Goal: Task Accomplishment & Management: Use online tool/utility

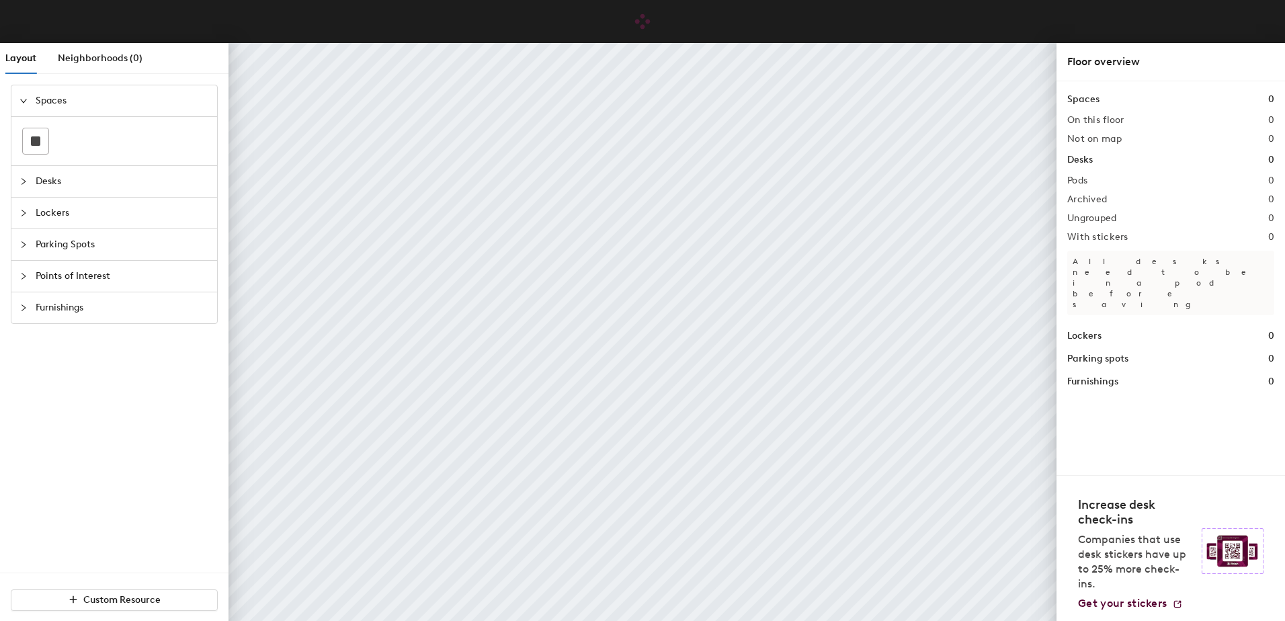
click at [54, 180] on span "Desks" at bounding box center [122, 181] width 173 height 31
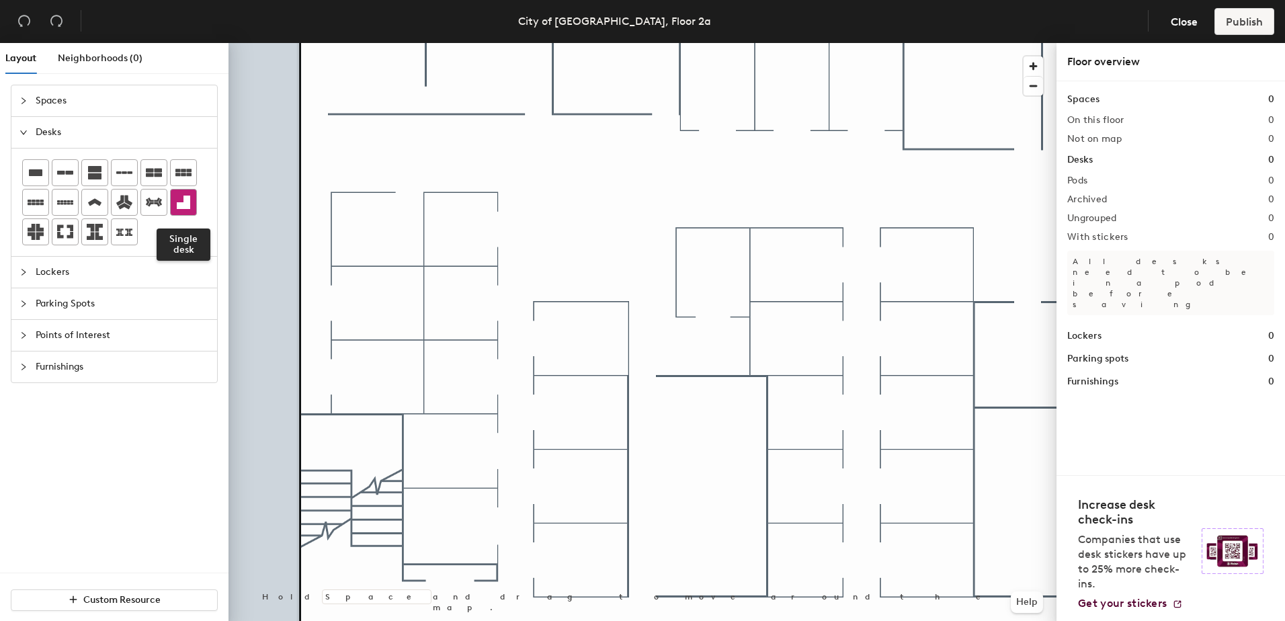
click at [186, 204] on icon at bounding box center [183, 202] width 13 height 13
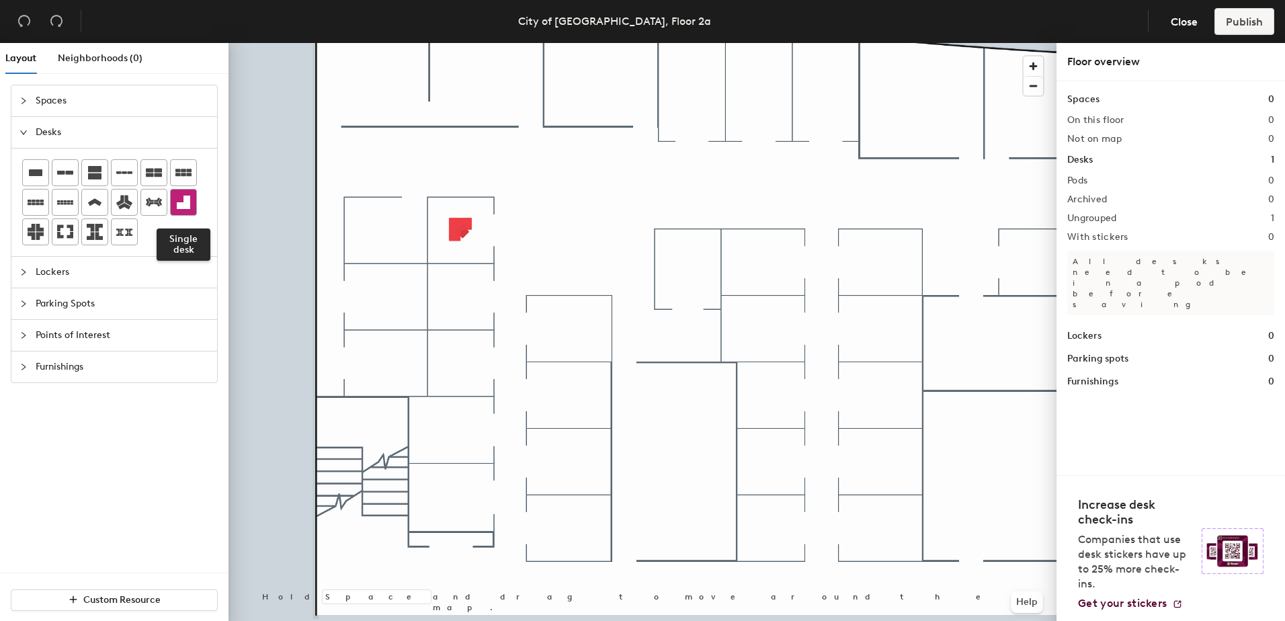
click at [192, 204] on div at bounding box center [184, 203] width 26 height 26
click at [461, 43] on div at bounding box center [643, 43] width 828 height 0
click at [192, 206] on div at bounding box center [184, 203] width 26 height 26
click at [184, 195] on icon at bounding box center [183, 202] width 16 height 16
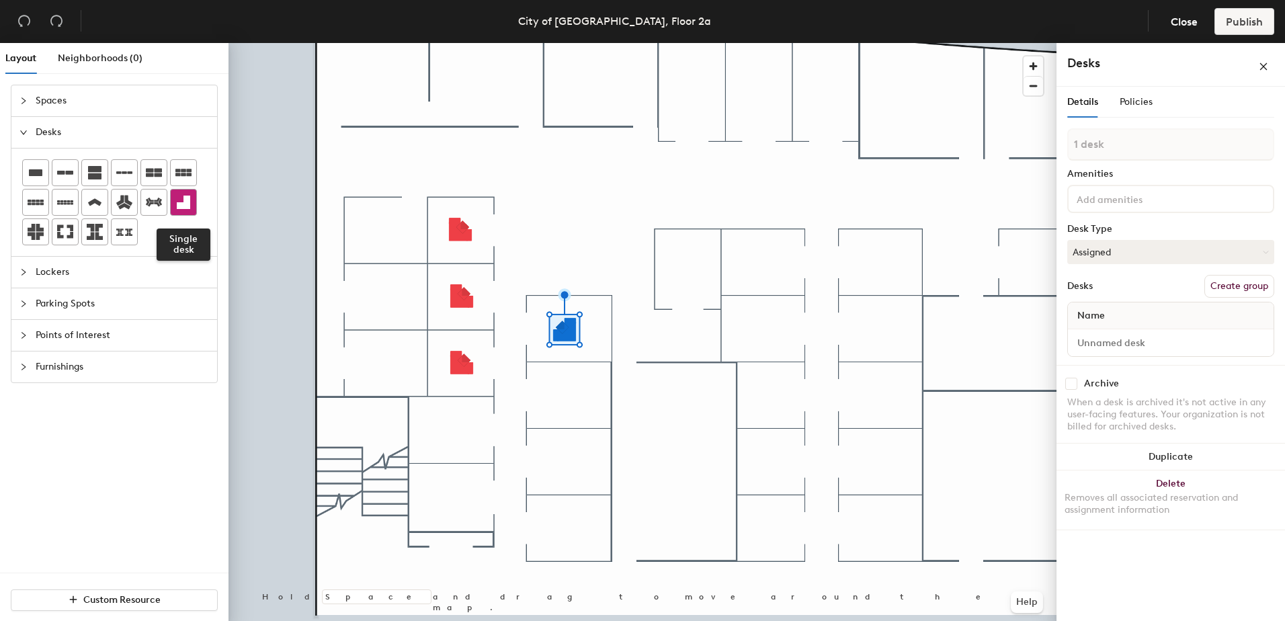
click at [194, 204] on div at bounding box center [184, 203] width 26 height 26
click at [173, 202] on div at bounding box center [184, 203] width 26 height 26
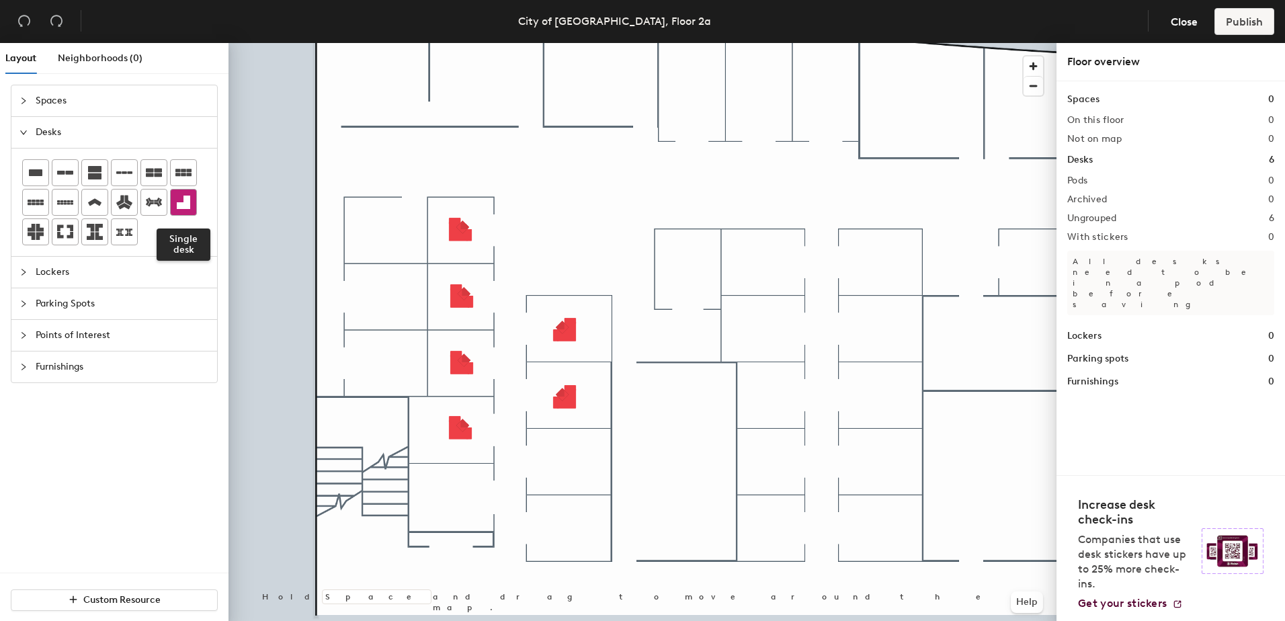
click at [187, 197] on icon at bounding box center [183, 202] width 13 height 13
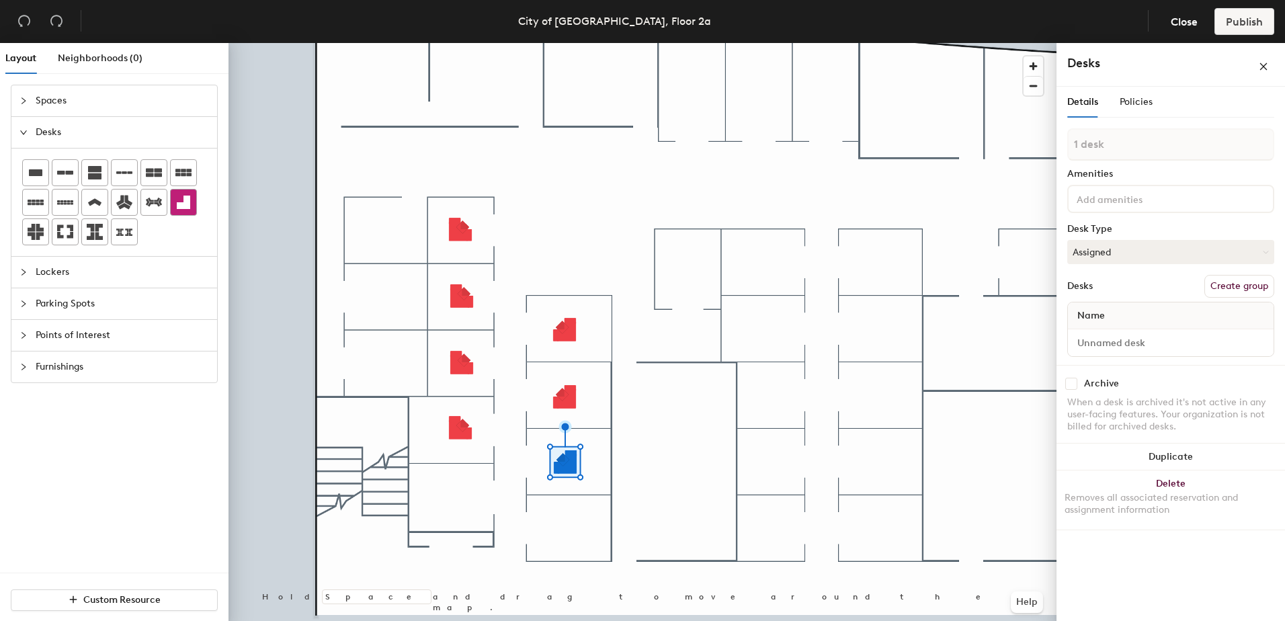
click at [180, 204] on icon at bounding box center [183, 202] width 13 height 13
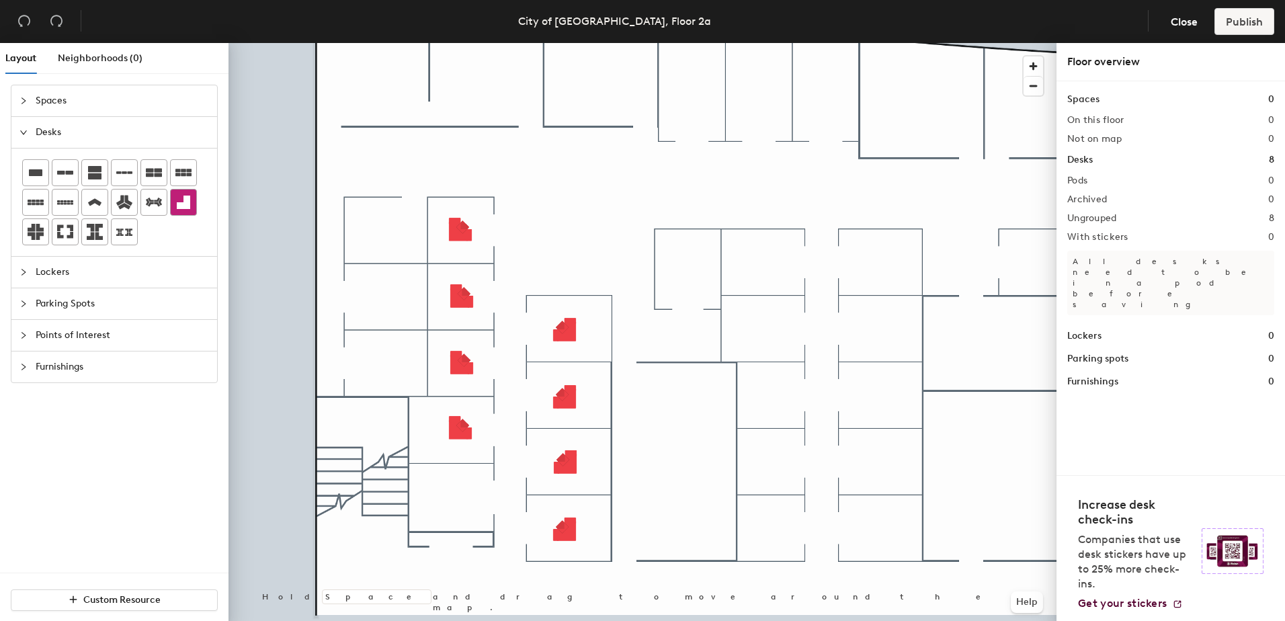
click at [193, 200] on div at bounding box center [184, 203] width 26 height 26
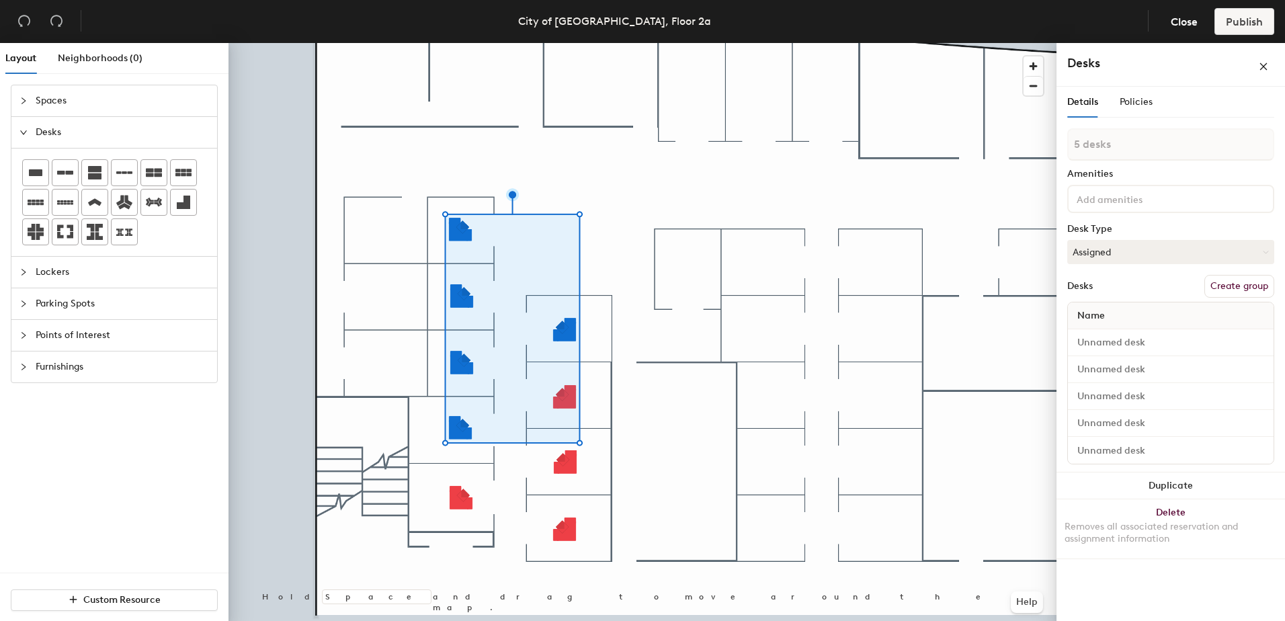
type input "6 desks"
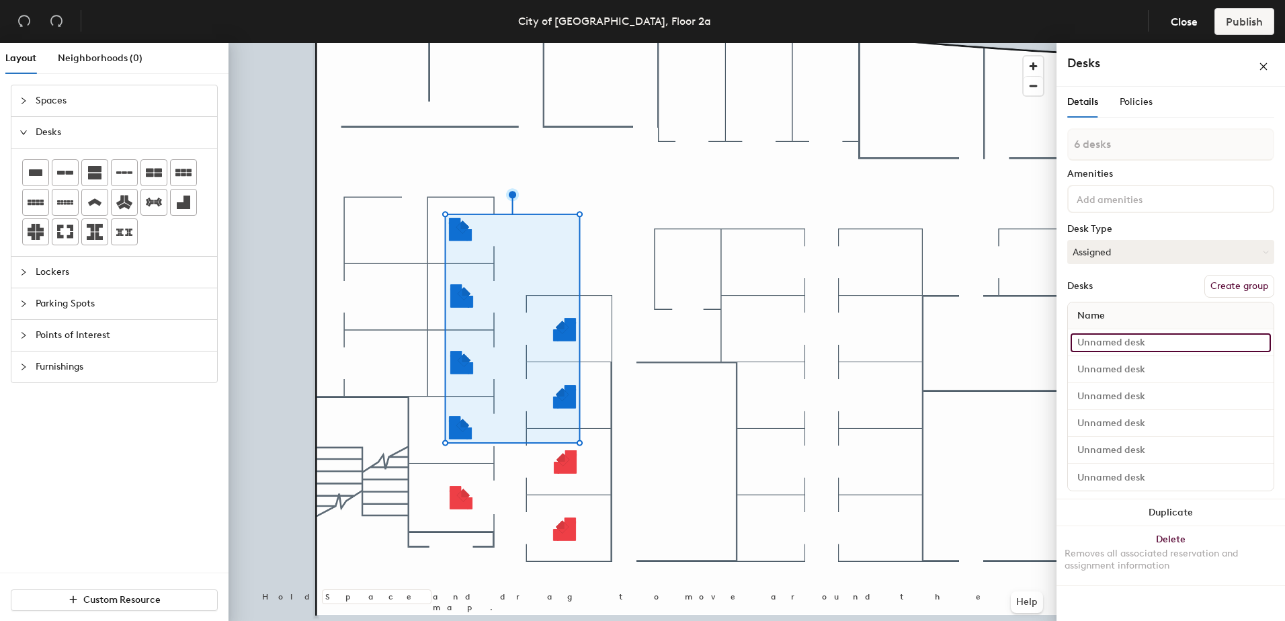
click at [1185, 347] on input at bounding box center [1171, 342] width 200 height 19
click at [1140, 345] on input at bounding box center [1171, 342] width 200 height 19
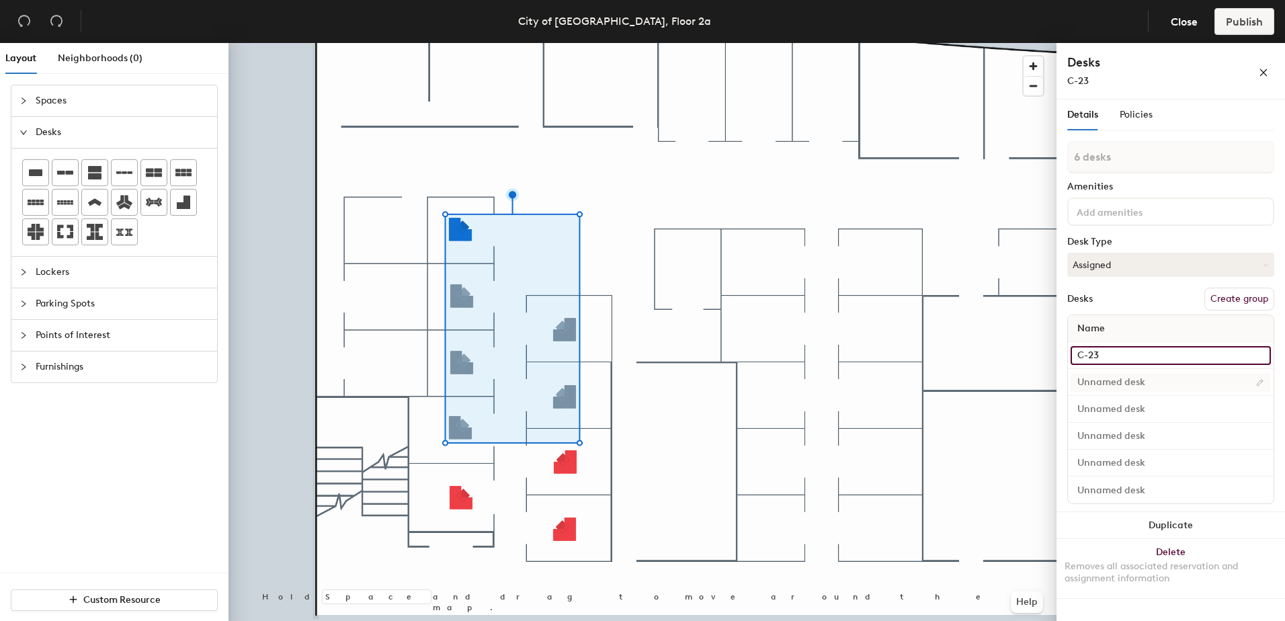
type input "C-23"
click at [1137, 379] on input at bounding box center [1171, 382] width 200 height 19
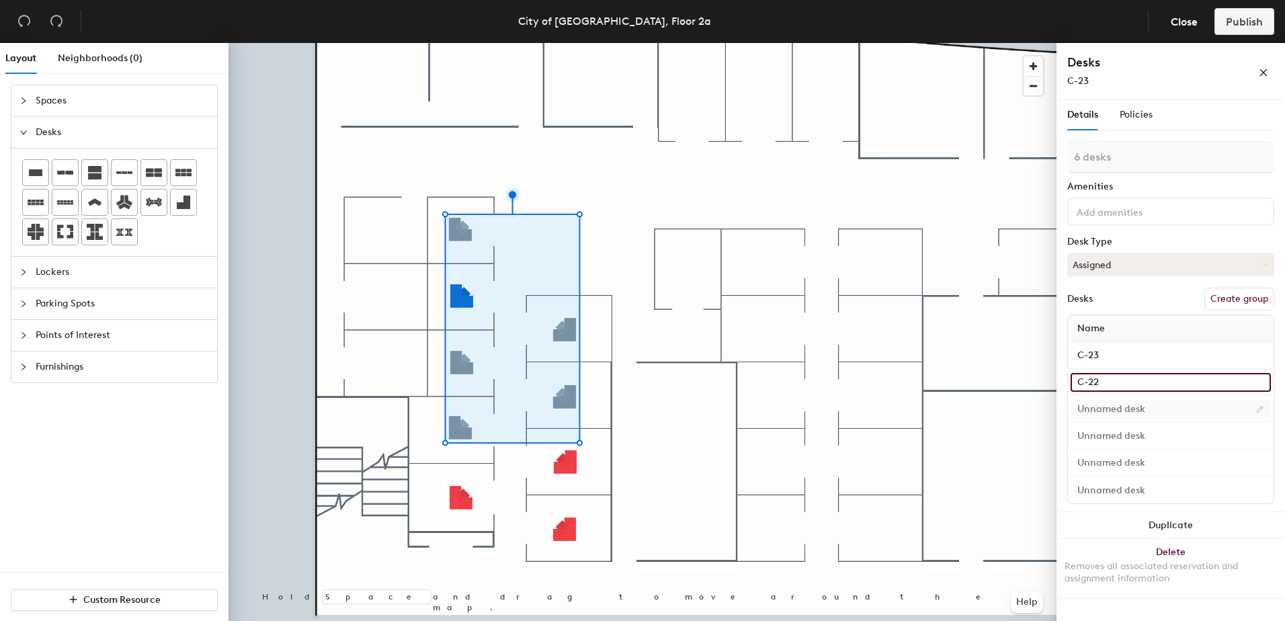
type input "C-22"
click at [1140, 409] on input at bounding box center [1171, 409] width 200 height 19
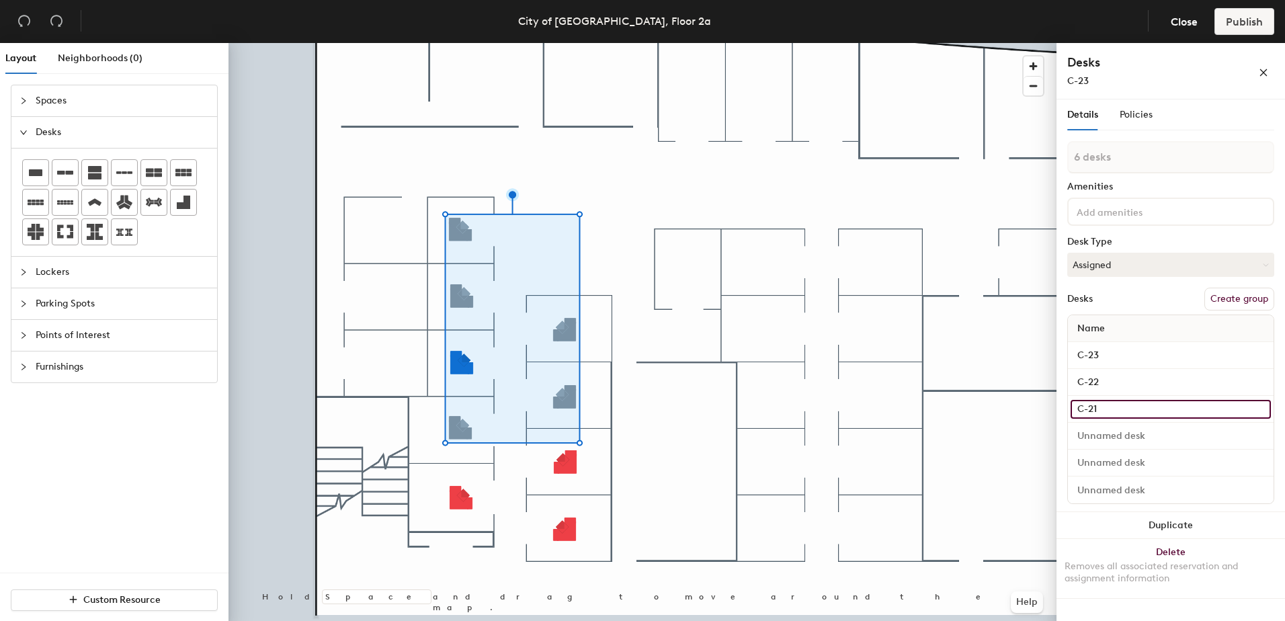
type input "C-21"
click at [1139, 424] on div at bounding box center [1171, 436] width 206 height 27
click at [1131, 432] on input at bounding box center [1171, 436] width 200 height 19
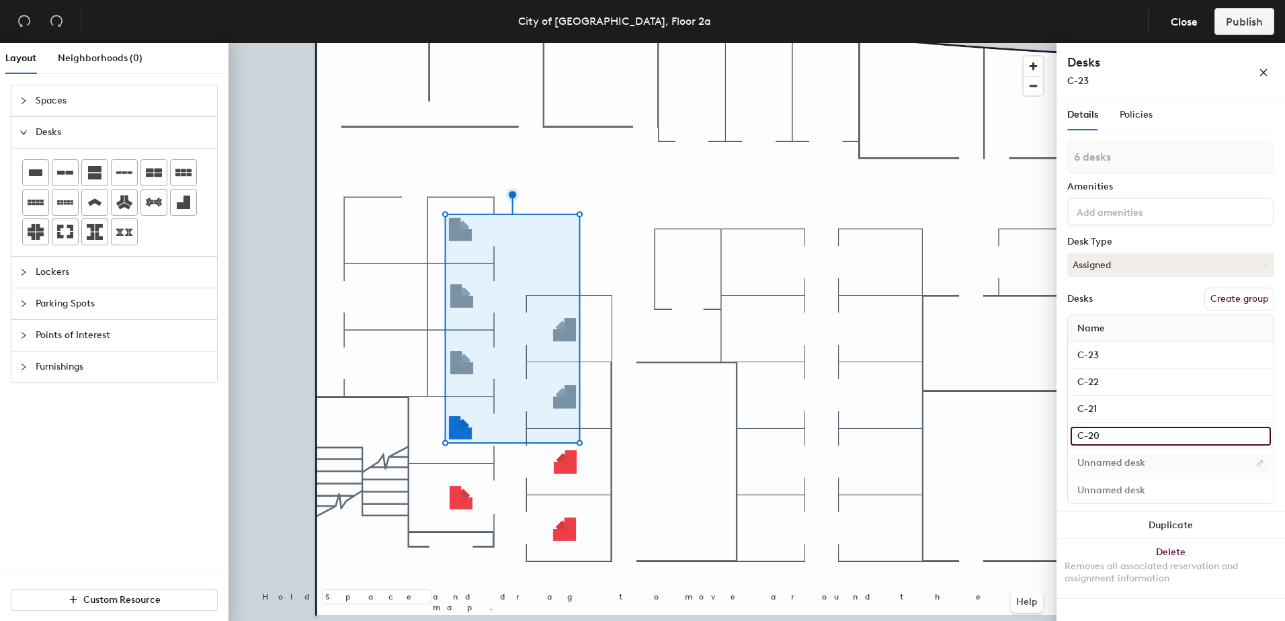
type input "C-20"
click at [1140, 465] on input at bounding box center [1171, 463] width 200 height 19
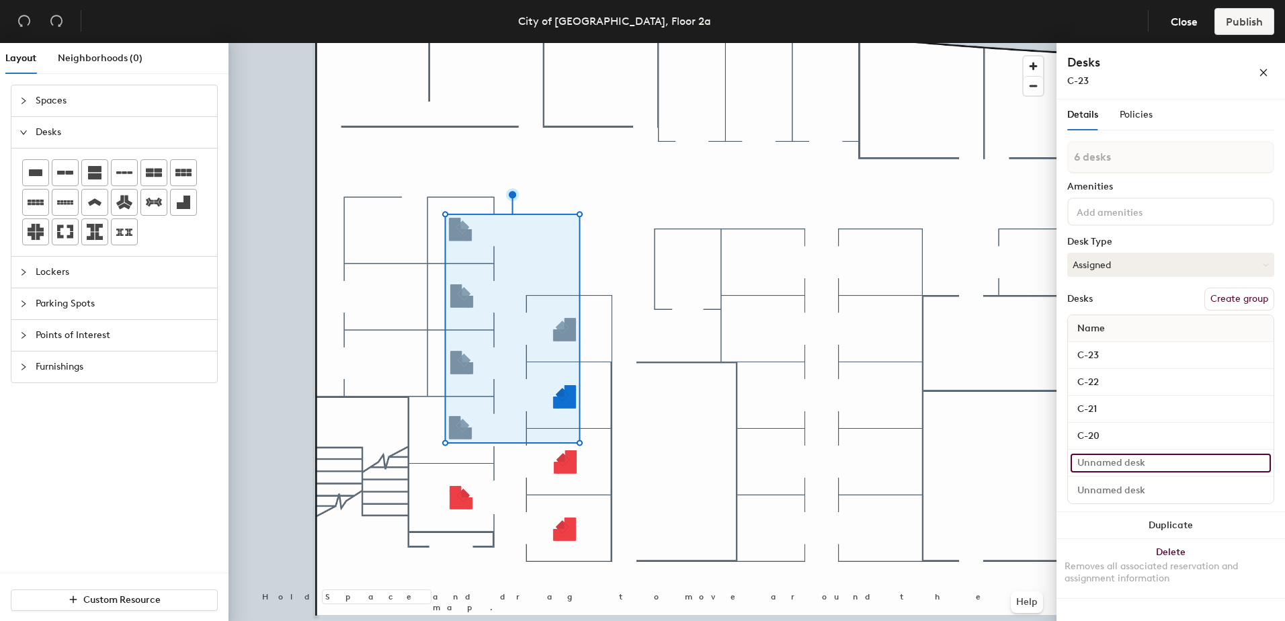
click at [1135, 465] on input at bounding box center [1171, 463] width 200 height 19
type input "C-24"
click at [1092, 485] on input at bounding box center [1171, 490] width 200 height 19
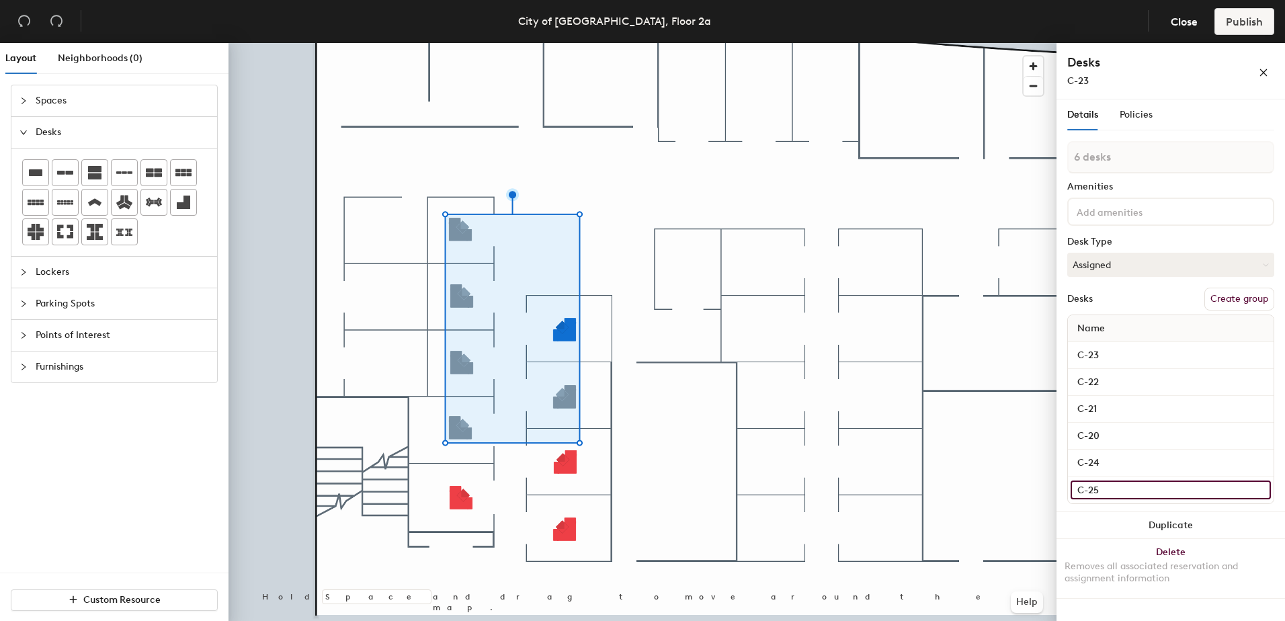
type input "C-25"
click at [1188, 233] on div "6 desks Amenities Desk Type Assigned Desks Create group Name C-23 C-22 C-21 C-2…" at bounding box center [1171, 326] width 207 height 371
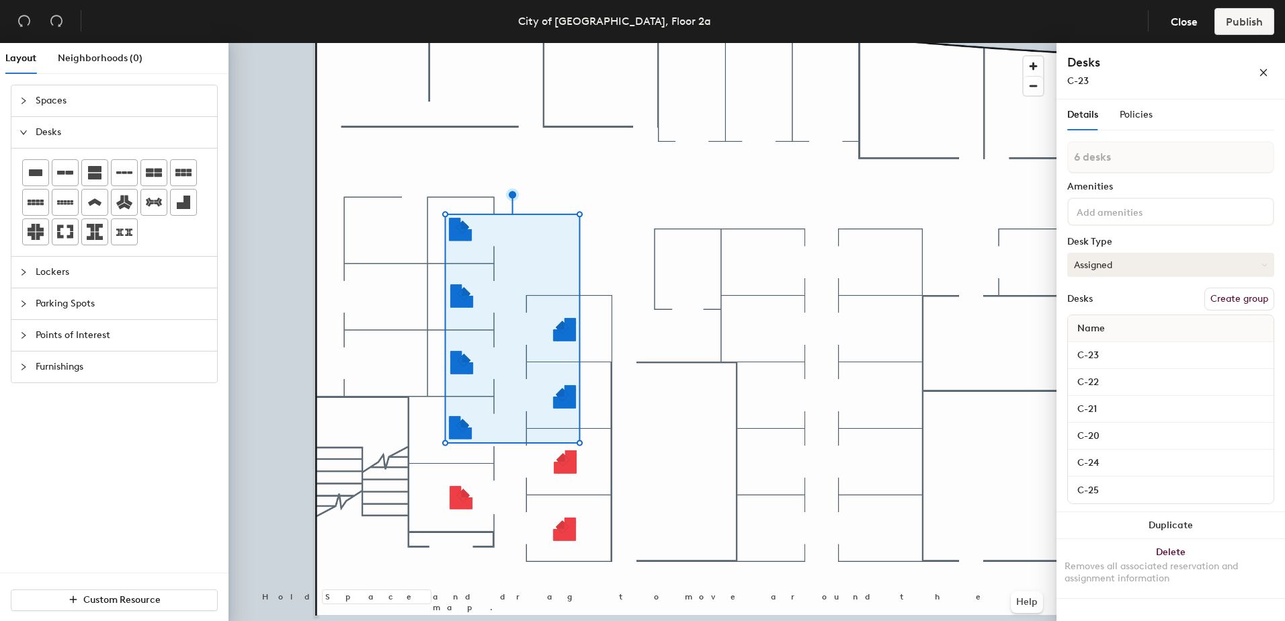
click at [1159, 264] on button "Assigned" at bounding box center [1171, 265] width 207 height 24
click at [1107, 348] on div "Hoteled" at bounding box center [1135, 347] width 134 height 20
click at [1245, 294] on button "Create group" at bounding box center [1240, 299] width 70 height 23
click at [1114, 155] on input "2FL-Pod 1" at bounding box center [1171, 157] width 207 height 32
type input "2FL-Pod1"
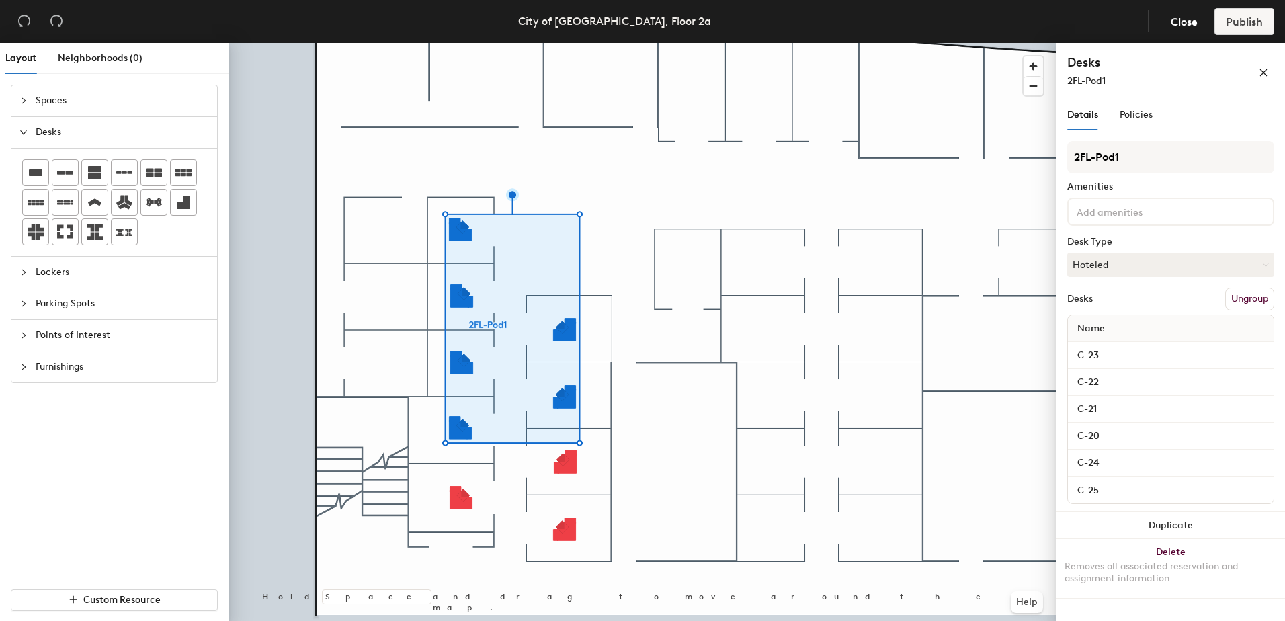
click at [811, 43] on div at bounding box center [643, 43] width 828 height 0
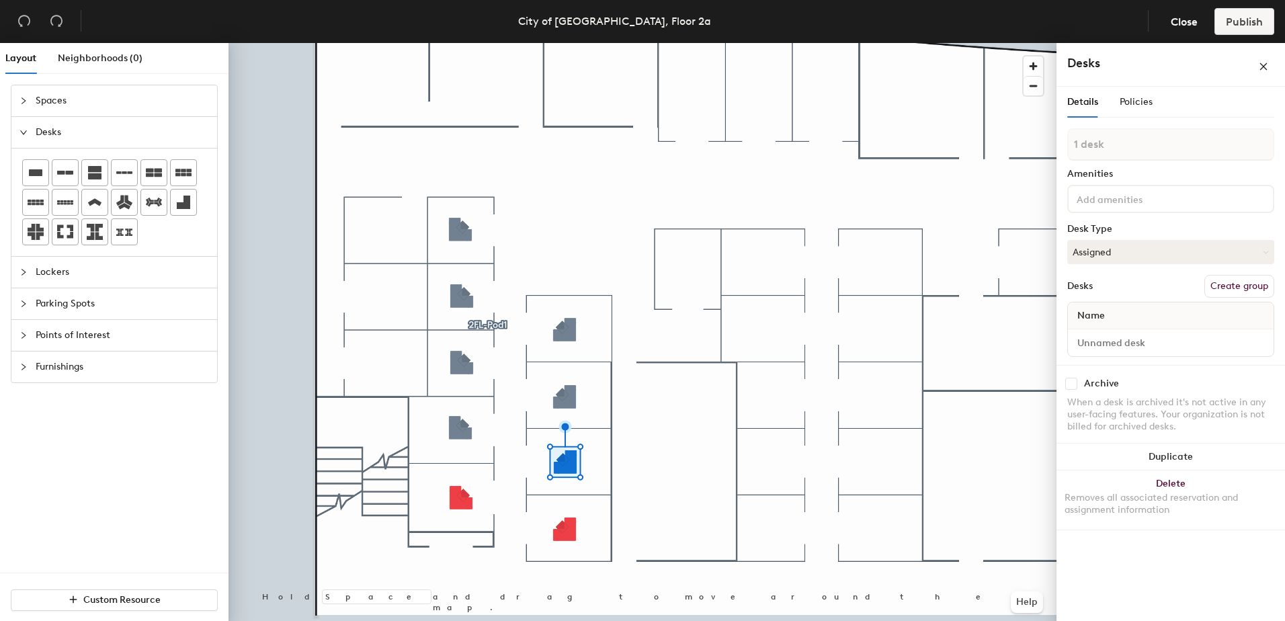
click at [574, 43] on div at bounding box center [643, 43] width 828 height 0
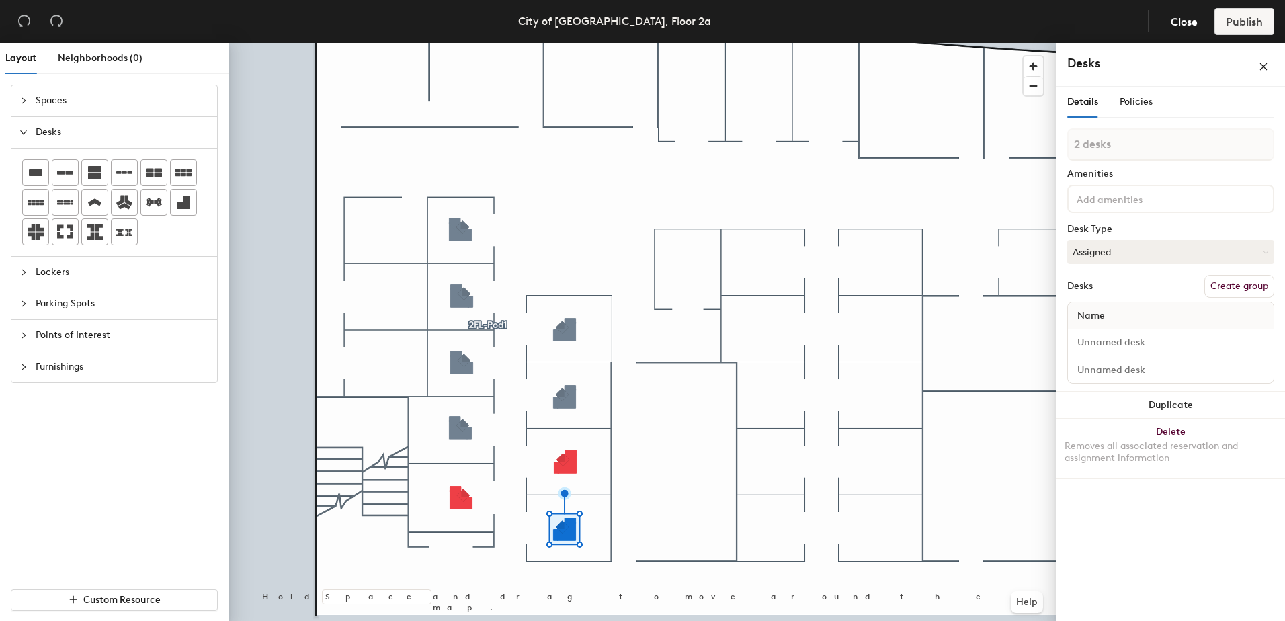
type input "3 desks"
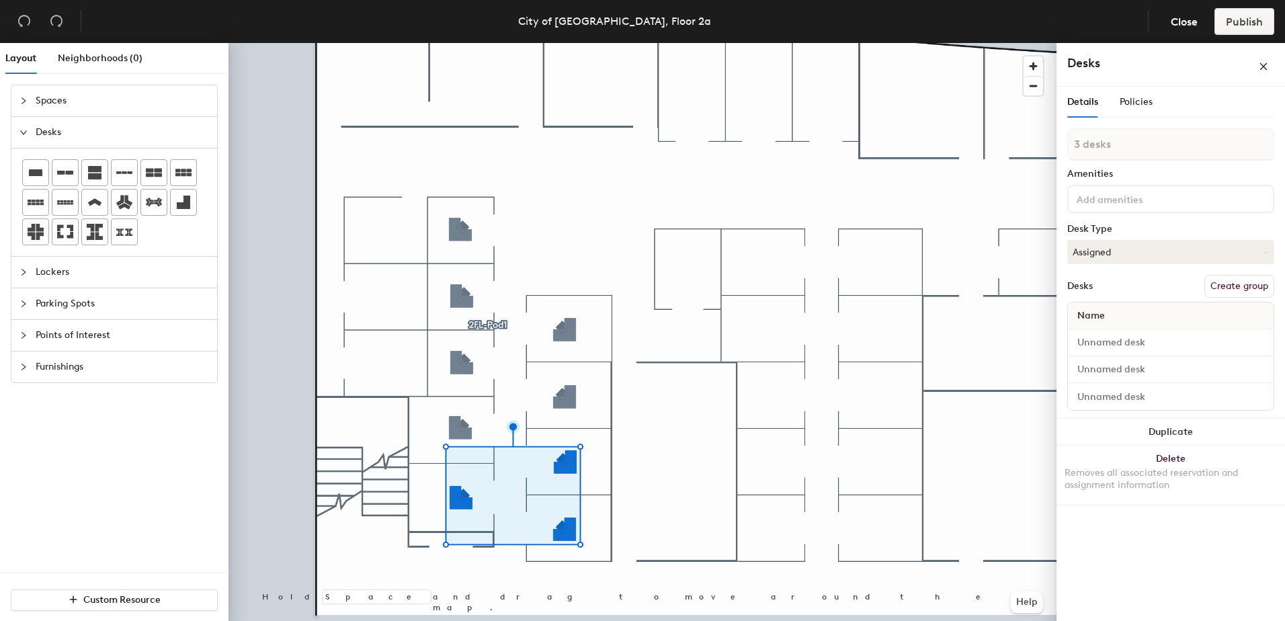
click at [1162, 240] on button "Assigned" at bounding box center [1171, 252] width 207 height 24
click at [1144, 288] on div "Assigned" at bounding box center [1135, 294] width 134 height 20
drag, startPoint x: 1236, startPoint y: 282, endPoint x: 1246, endPoint y: 277, distance: 11.1
click at [1238, 281] on button "Create group" at bounding box center [1240, 286] width 70 height 23
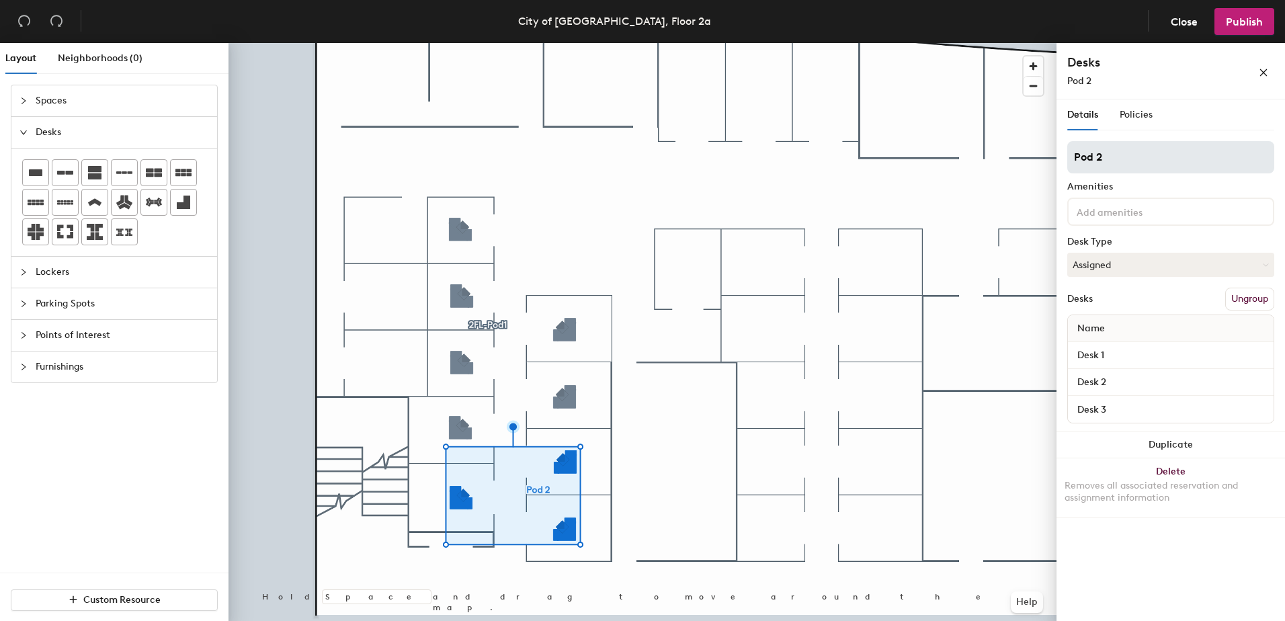
click at [916, 161] on div "Layout Neighborhoods (0) Spaces Desks Lockers Parking Spots Points of Interest …" at bounding box center [642, 335] width 1285 height 584
type input "LDCS-Pod"
click at [1244, 19] on span "Publish" at bounding box center [1244, 21] width 37 height 13
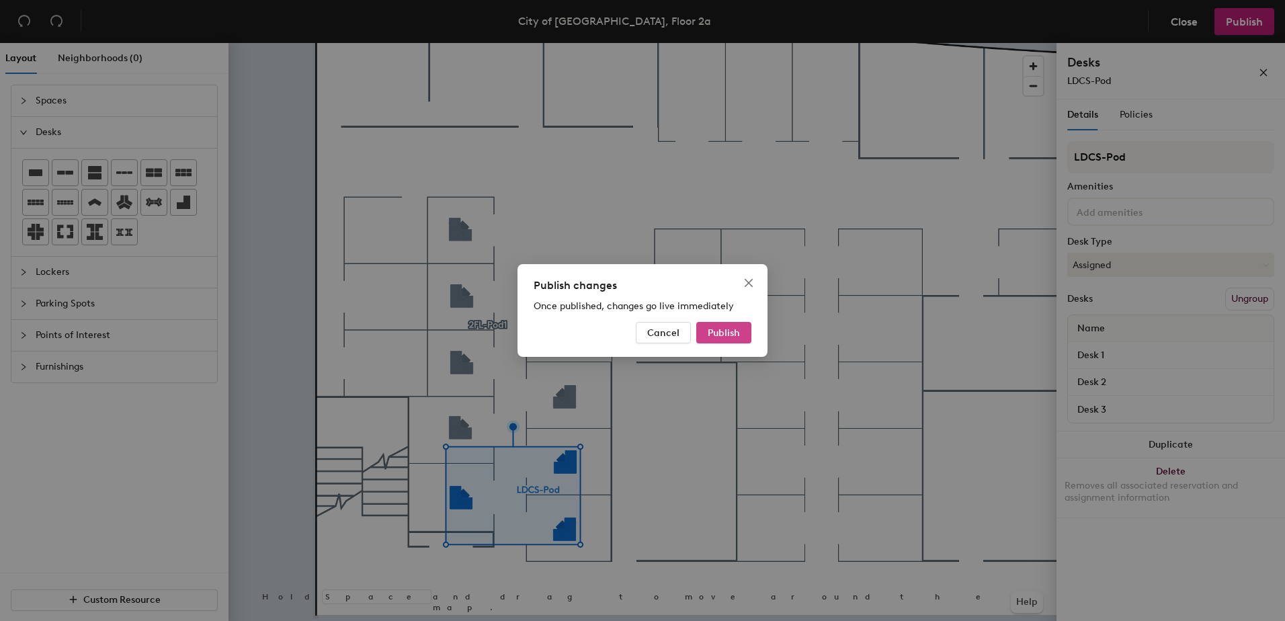
click at [722, 333] on span "Publish" at bounding box center [724, 332] width 32 height 11
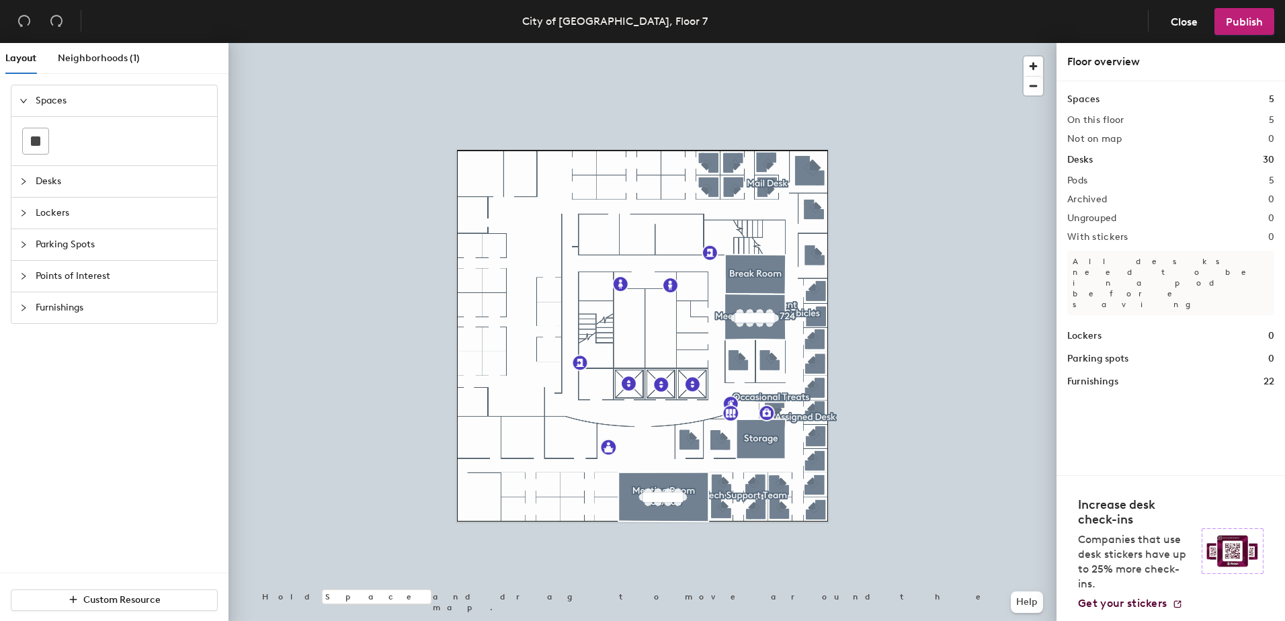
click at [1090, 159] on h1 "Desks" at bounding box center [1081, 160] width 26 height 15
click at [45, 187] on span "Desks" at bounding box center [122, 181] width 173 height 31
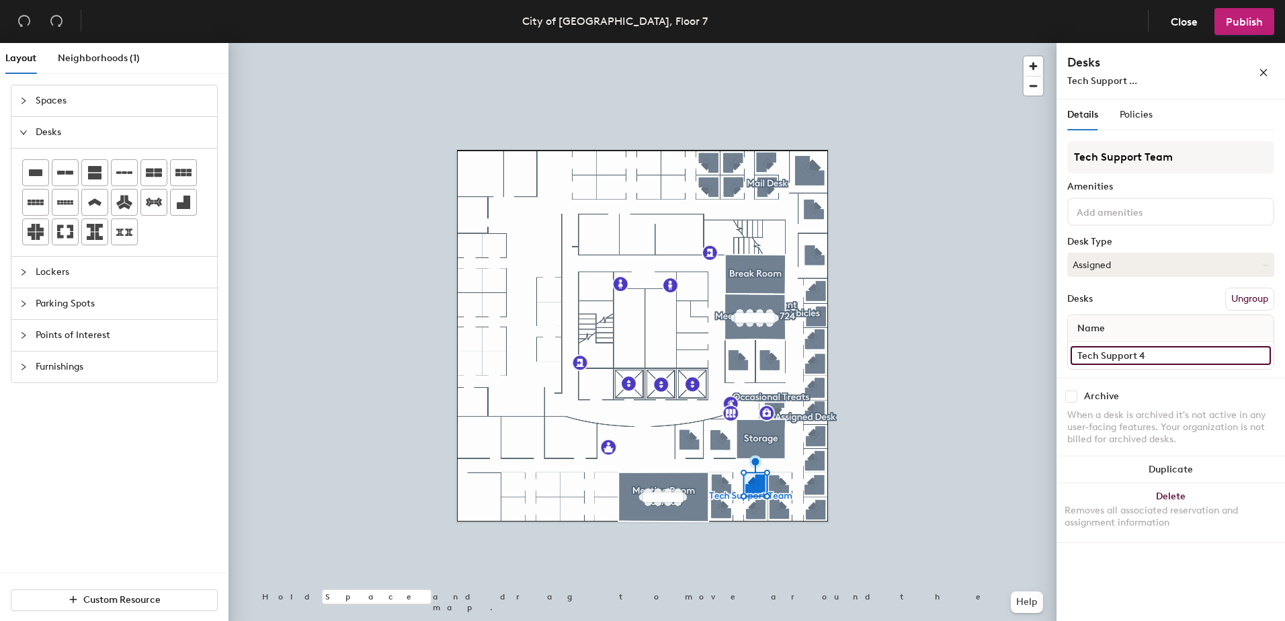
click at [1263, 357] on input "Tech Support 4" at bounding box center [1171, 355] width 200 height 19
type input "[PERSON_NAME]"
click at [1196, 384] on div "Archive When a desk is archived it's not active in any user-facing features. Yo…" at bounding box center [1171, 420] width 229 height 84
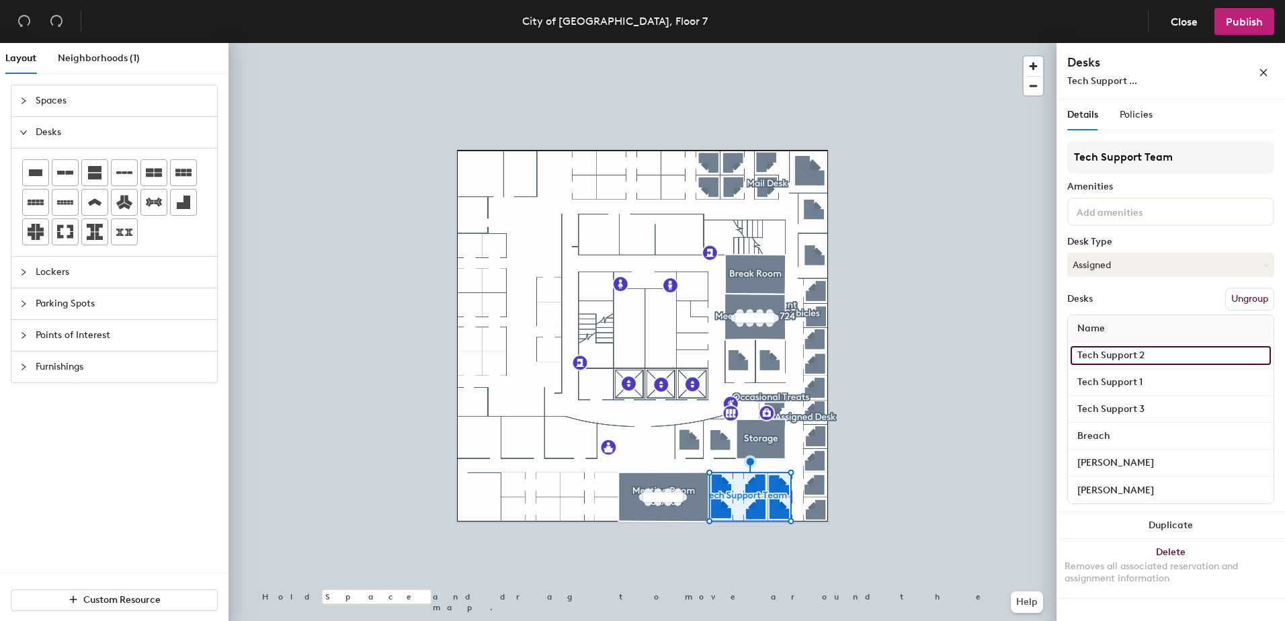
click at [1145, 356] on input "Tech Support 2" at bounding box center [1171, 355] width 200 height 19
type input "T"
type input "[PERSON_NAME]"
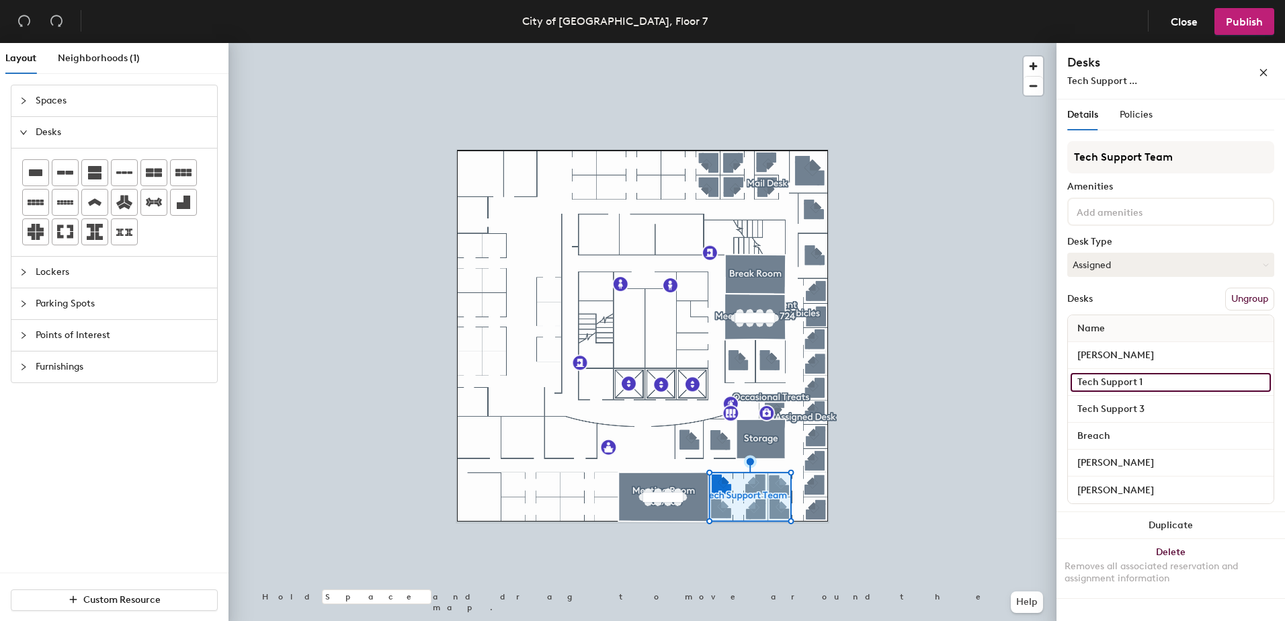
click at [1147, 380] on input "Tech Support 1" at bounding box center [1171, 382] width 200 height 19
type input "[PERSON_NAME]"
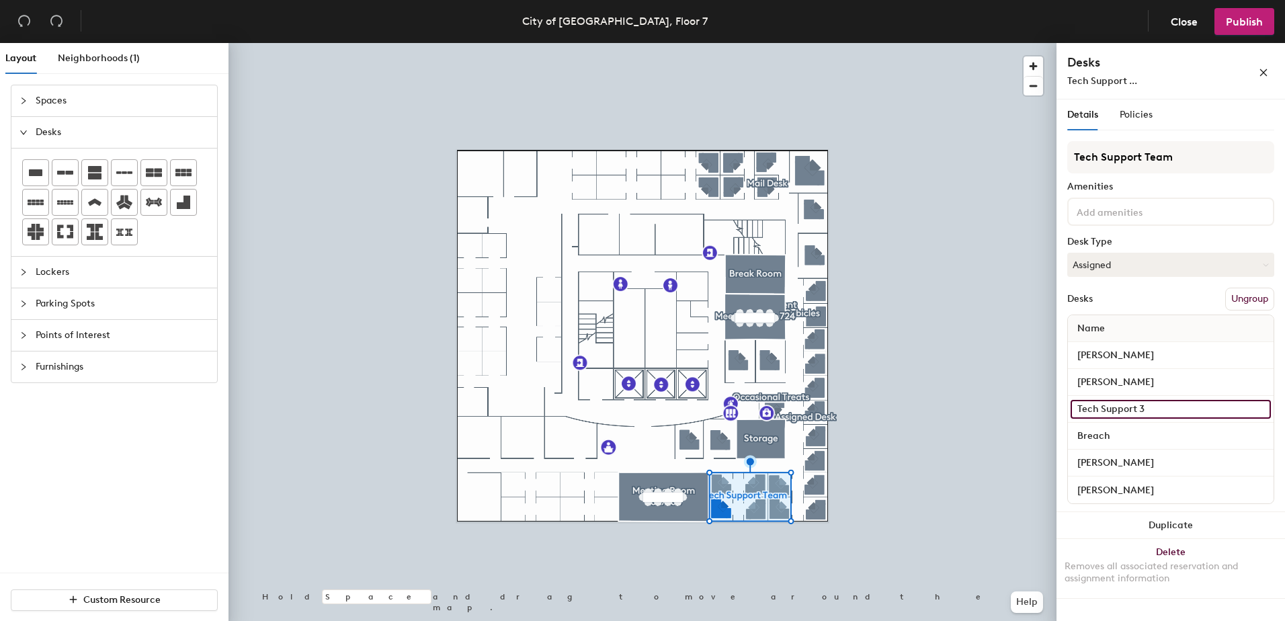
click at [1146, 406] on input "Tech Support 3" at bounding box center [1171, 409] width 200 height 19
type input "[PERSON_NAME]"
click at [1164, 292] on div "Desks Ungroup" at bounding box center [1171, 299] width 207 height 23
click at [173, 465] on div "Spaces Desks Lockers Parking Spots Points of Interest Furnishings" at bounding box center [114, 329] width 229 height 488
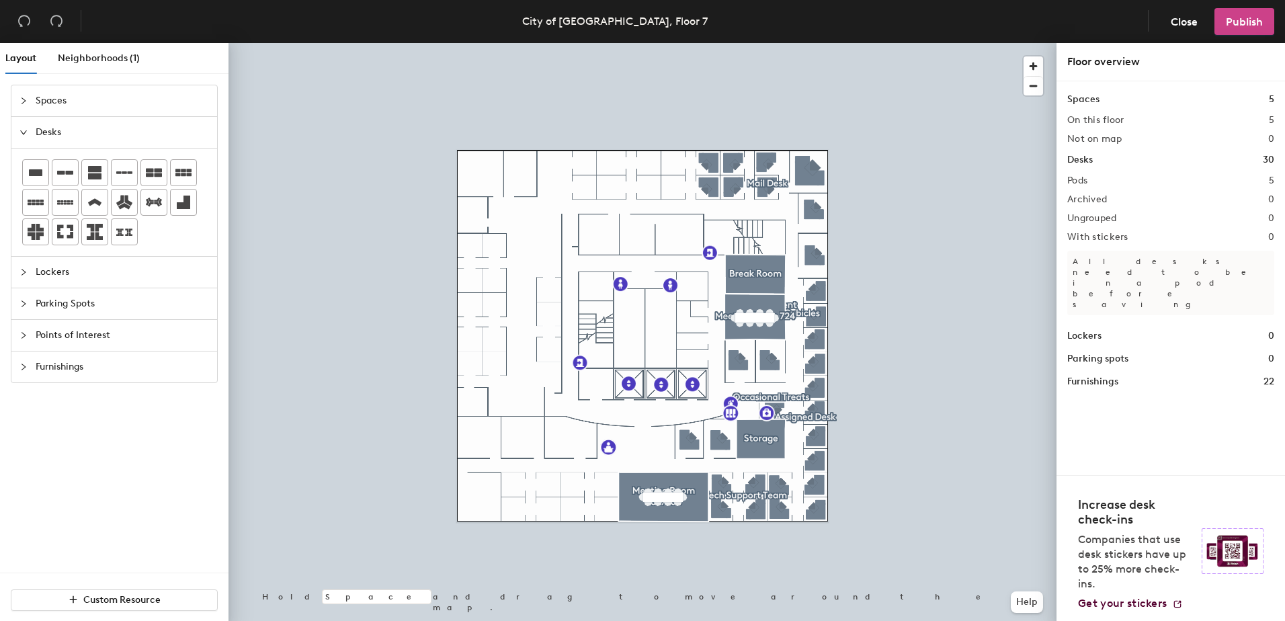
click at [1221, 26] on button "Publish" at bounding box center [1245, 21] width 60 height 27
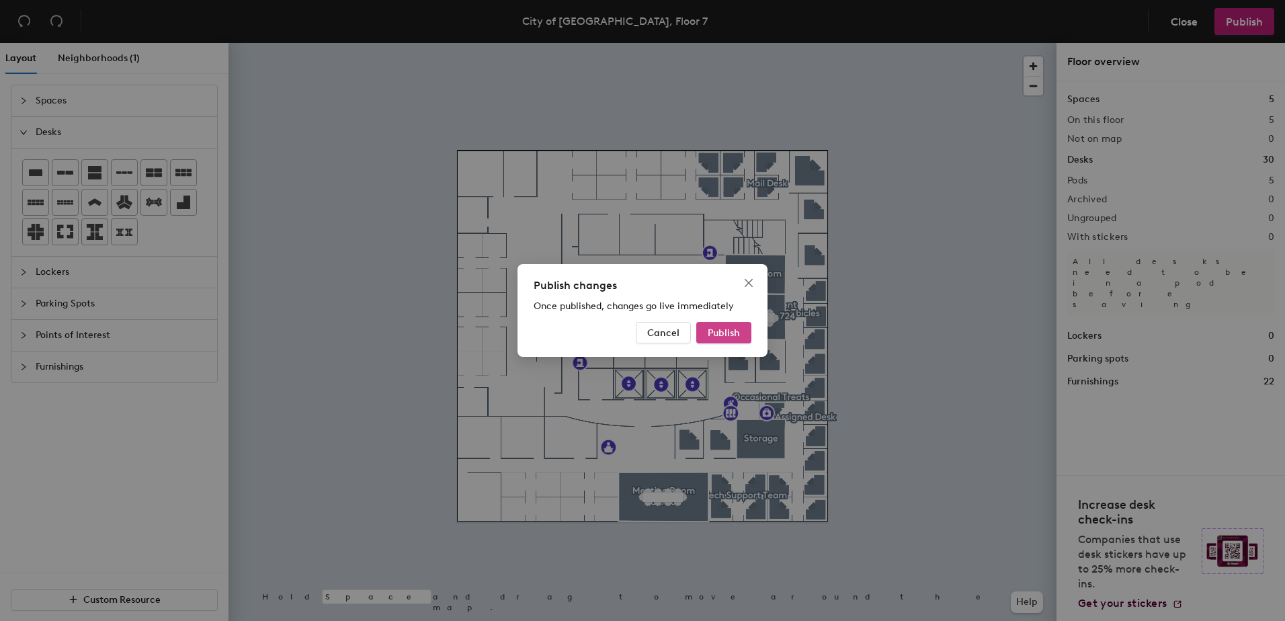
click at [738, 339] on button "Publish" at bounding box center [724, 333] width 55 height 22
